Goal: Task Accomplishment & Management: Complete application form

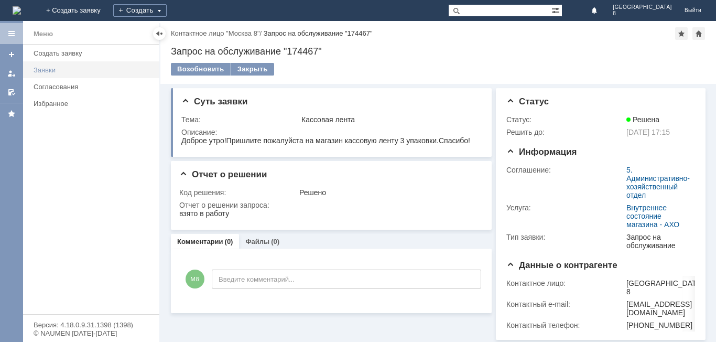
click at [51, 72] on div "Заявки" at bounding box center [93, 70] width 119 height 8
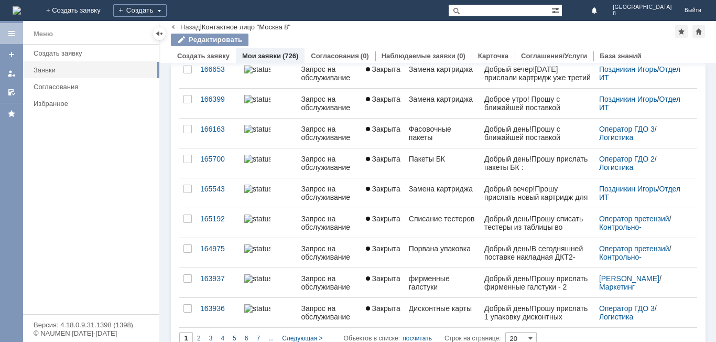
scroll to position [410, 0]
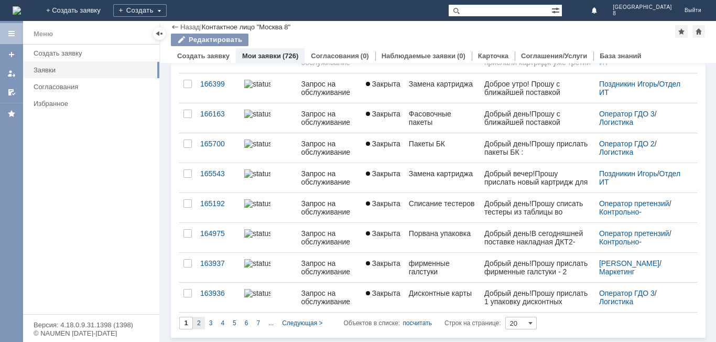
click at [197, 325] on span "2" at bounding box center [199, 322] width 4 height 7
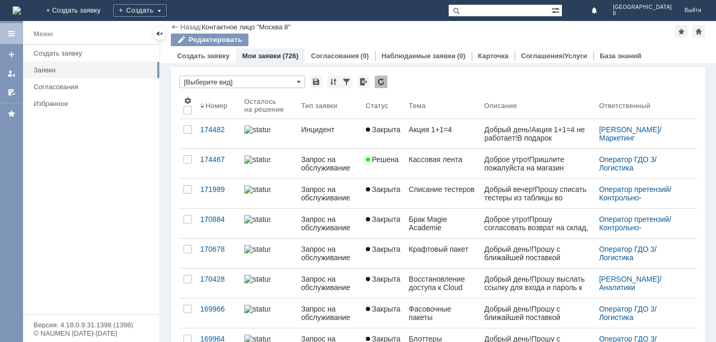
type input "2"
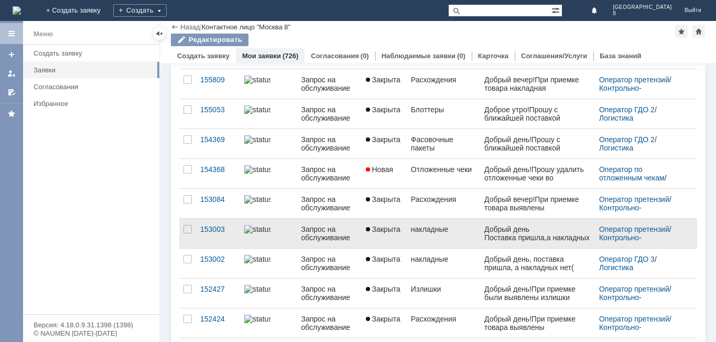
click at [425, 230] on div "накладные" at bounding box center [443, 229] width 65 height 8
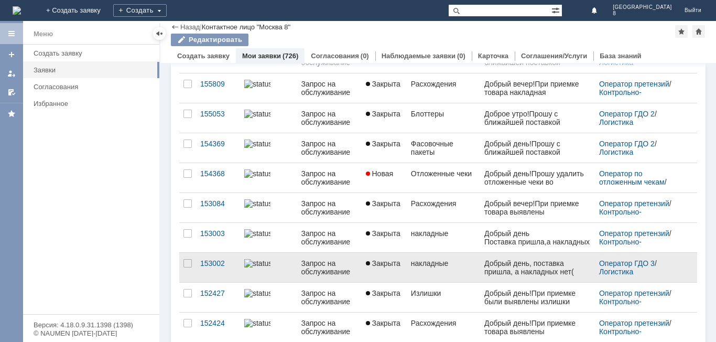
click at [438, 266] on div "накладные" at bounding box center [443, 263] width 65 height 8
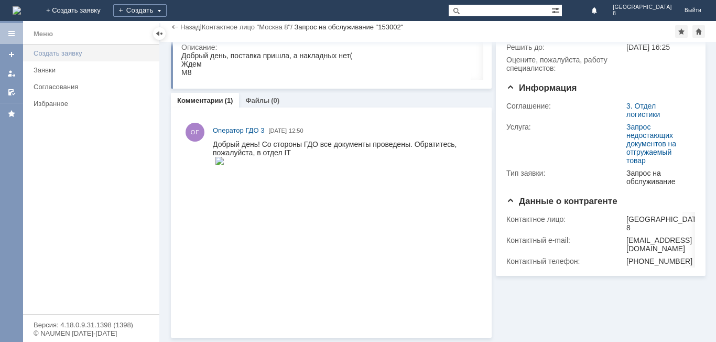
click at [68, 54] on div "Создать заявку" at bounding box center [93, 53] width 119 height 8
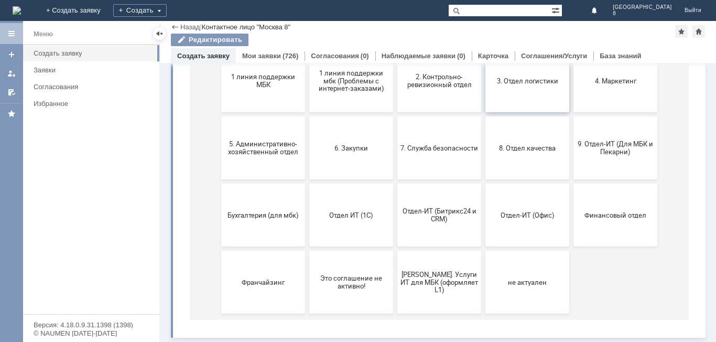
click at [529, 90] on button "3. Отдел логистики" at bounding box center [527, 80] width 84 height 63
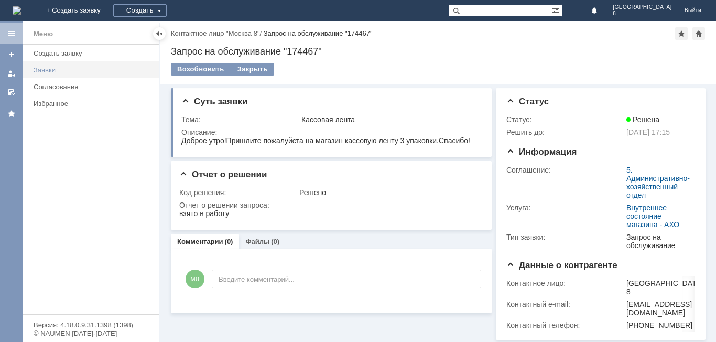
click at [48, 69] on div "Заявки" at bounding box center [93, 70] width 119 height 8
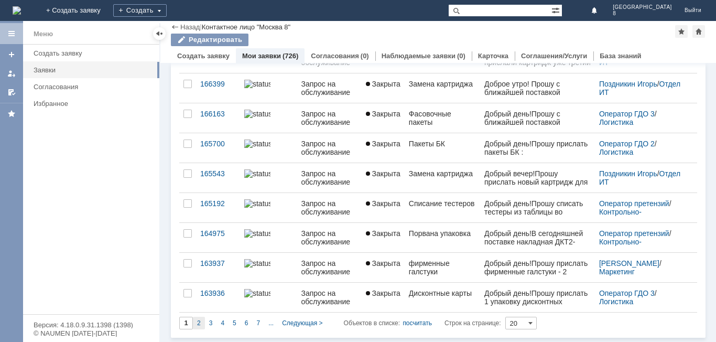
click at [199, 319] on div "2" at bounding box center [199, 323] width 12 height 13
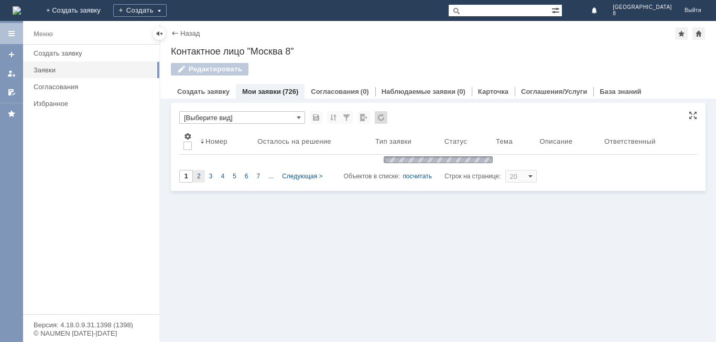
type input "2"
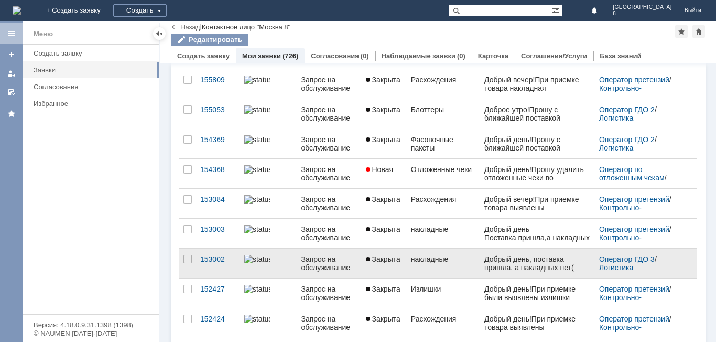
click at [450, 264] on link "накладные" at bounding box center [443, 262] width 73 height 29
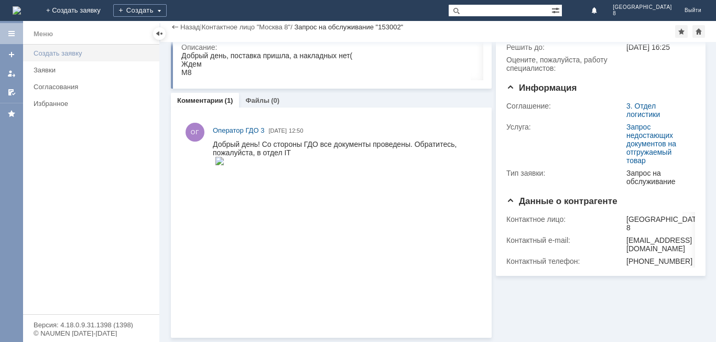
click at [66, 59] on link "Создать заявку" at bounding box center [93, 53] width 128 height 16
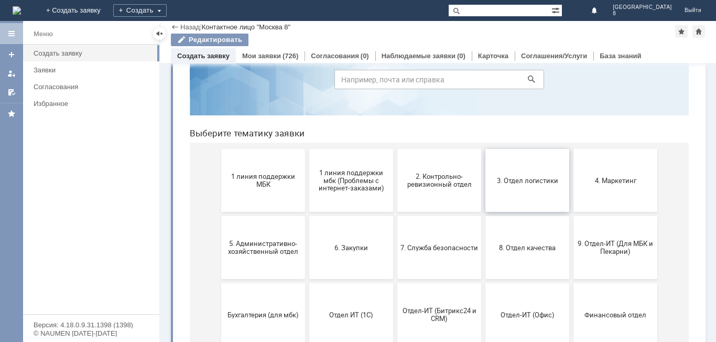
click at [533, 188] on button "3. Отдел логистики" at bounding box center [527, 180] width 84 height 63
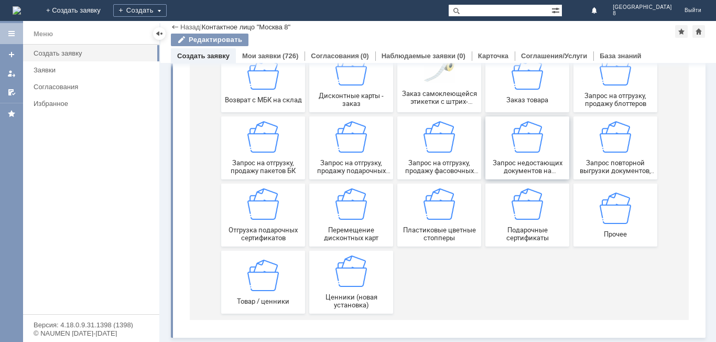
click at [536, 160] on span "Запрос недостающих документов на отгружаемый товар" at bounding box center [527, 167] width 78 height 16
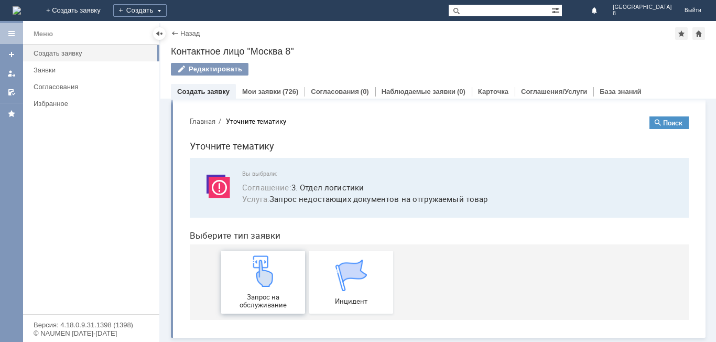
click at [259, 289] on div "Запрос на обслуживание" at bounding box center [263, 281] width 78 height 53
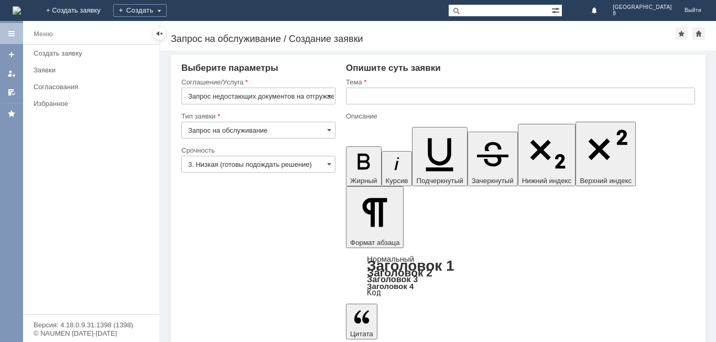
drag, startPoint x: 328, startPoint y: 163, endPoint x: 313, endPoint y: 164, distance: 14.7
click at [324, 162] on div "3. Низкая (готовы подождать решение)" at bounding box center [258, 164] width 154 height 17
click at [328, 161] on span at bounding box center [329, 164] width 4 height 8
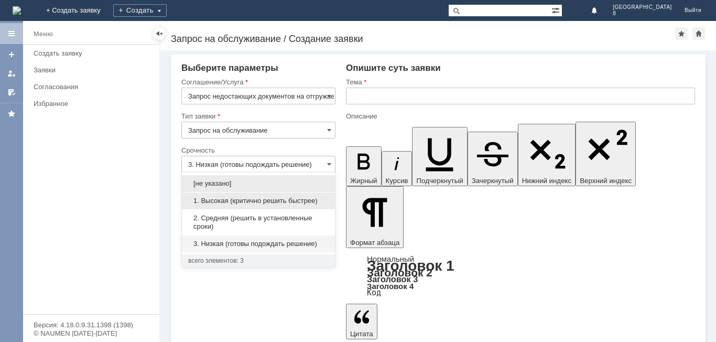
click at [264, 198] on span "1. Высокая (критично решить быстрее)" at bounding box center [258, 201] width 140 height 8
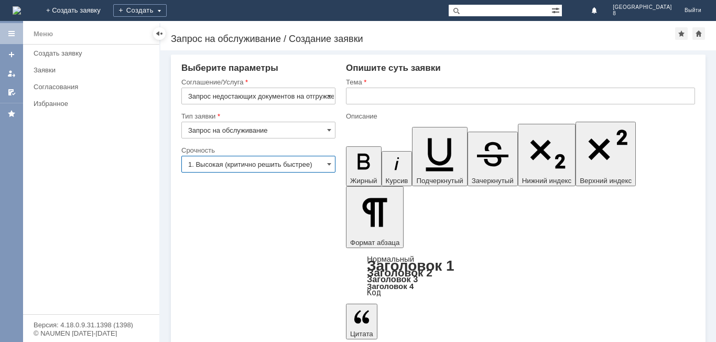
type input "1. Высокая (критично решить быстрее)"
click at [358, 94] on input "text" at bounding box center [520, 96] width 349 height 17
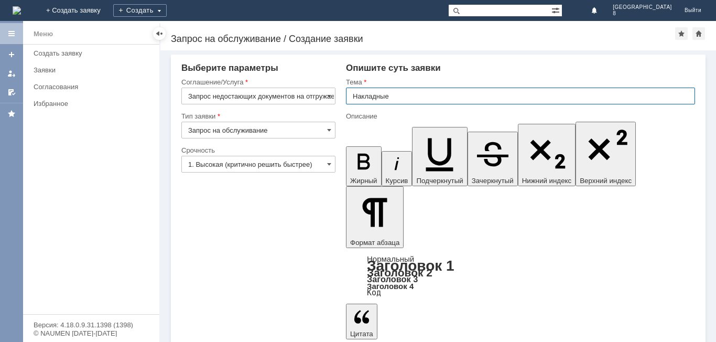
type input "Накладные"
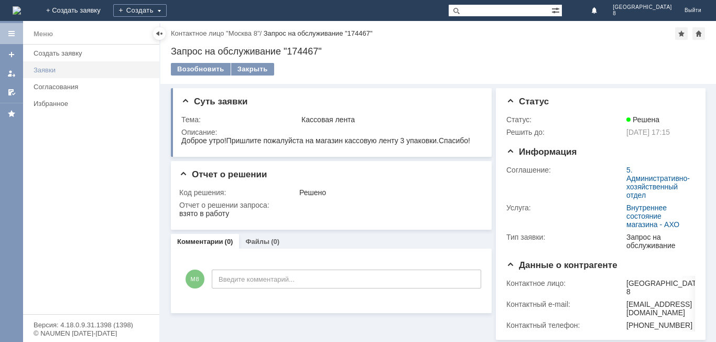
click at [47, 66] on div "Заявки" at bounding box center [93, 70] width 119 height 8
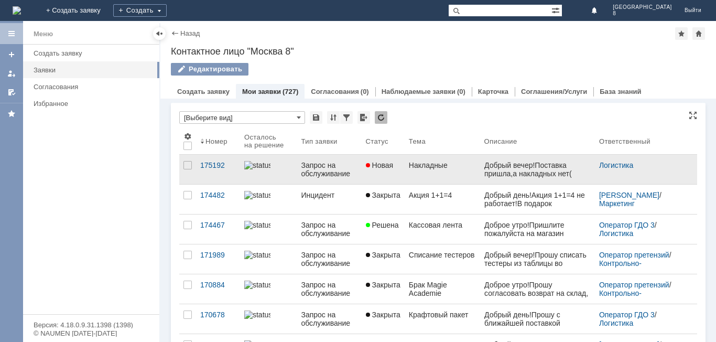
click at [386, 181] on link "Новая" at bounding box center [383, 169] width 43 height 29
